Goal: Check status: Check status

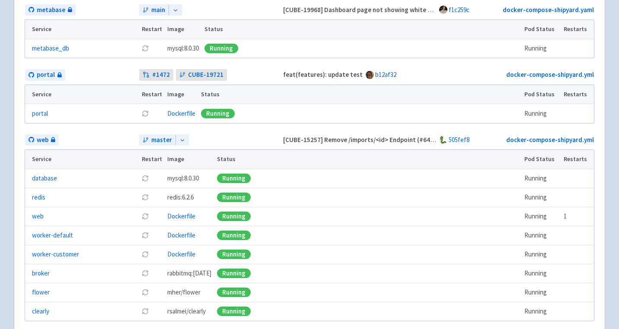
scroll to position [278, 0]
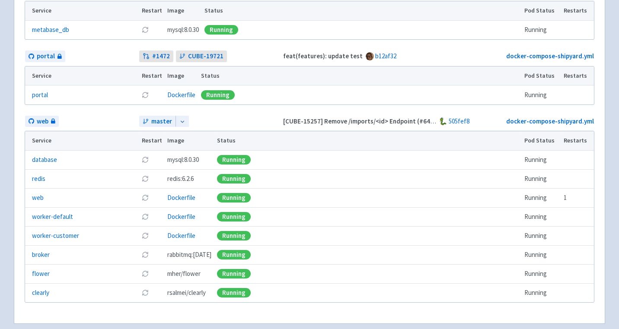
click at [179, 122] on icon at bounding box center [182, 122] width 6 height 6
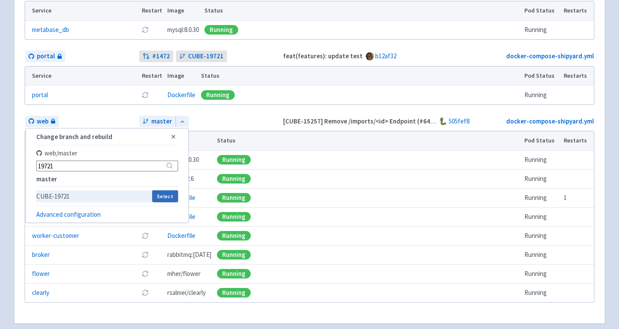
type input "19721"
click at [166, 193] on button "Select" at bounding box center [165, 196] width 26 height 12
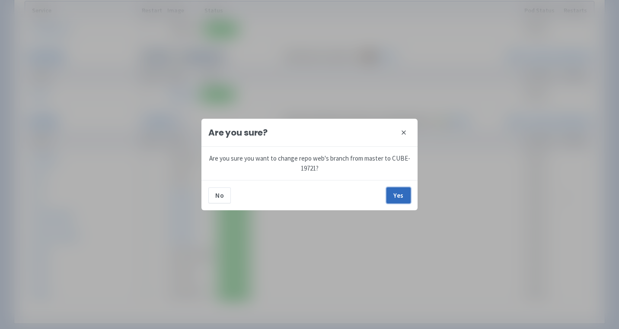
click at [403, 197] on button "Yes" at bounding box center [398, 196] width 24 height 16
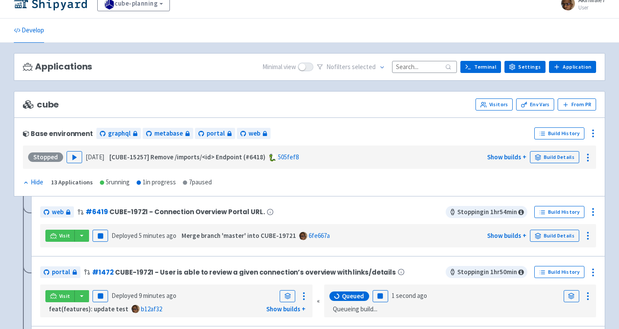
scroll to position [10, 0]
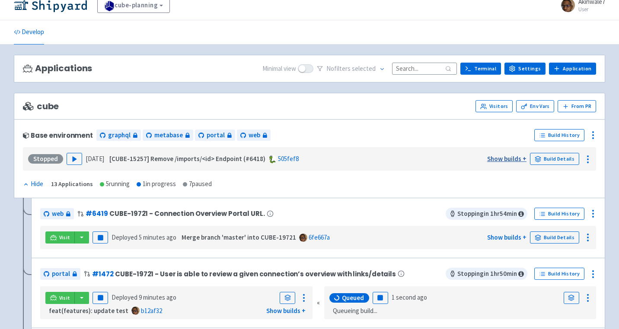
click at [516, 162] on link "Show builds +" at bounding box center [506, 159] width 39 height 8
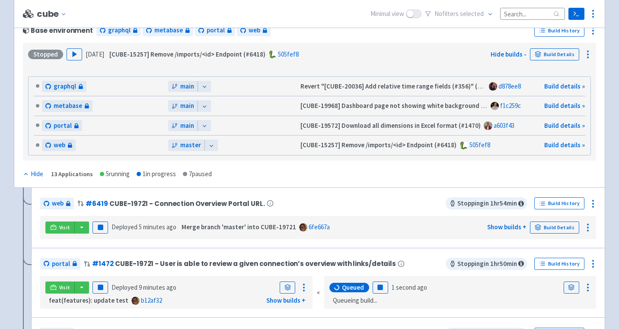
scroll to position [79, 0]
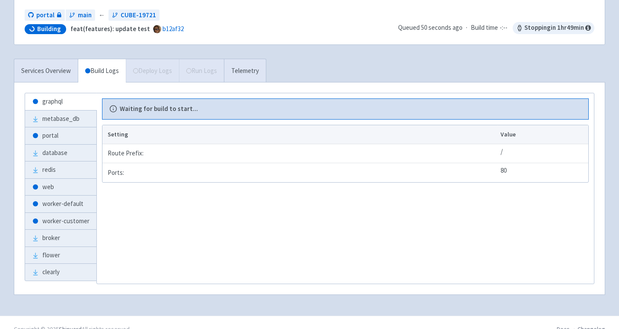
scroll to position [103, 0]
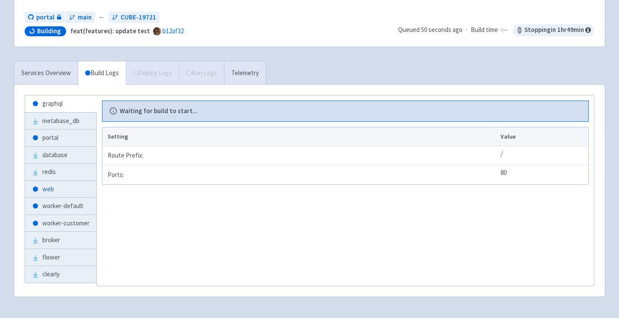
click at [49, 189] on link "web" at bounding box center [60, 189] width 71 height 17
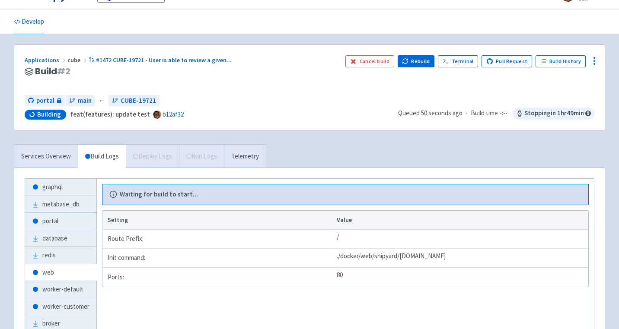
scroll to position [23, 0]
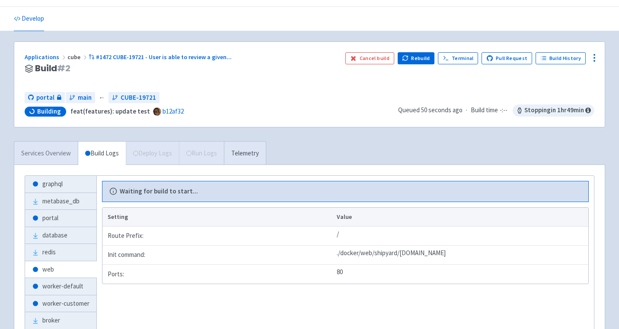
click at [61, 151] on link "Services Overview" at bounding box center [46, 154] width 64 height 24
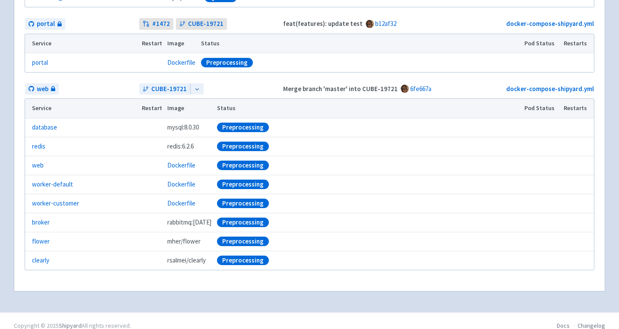
scroll to position [321, 0]
